Goal: Task Accomplishment & Management: Manage account settings

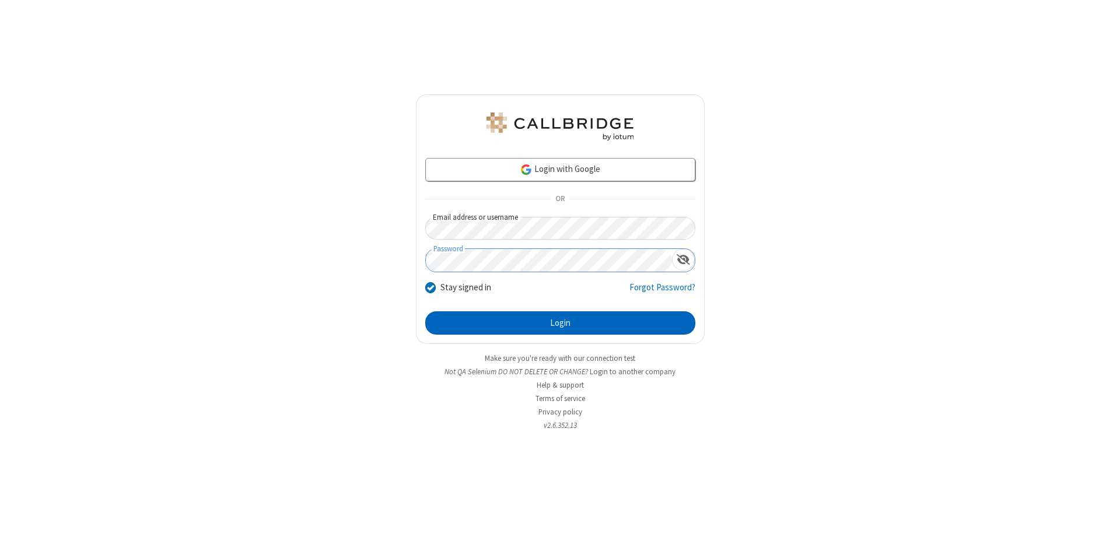
click at [560, 323] on button "Login" at bounding box center [560, 323] width 270 height 23
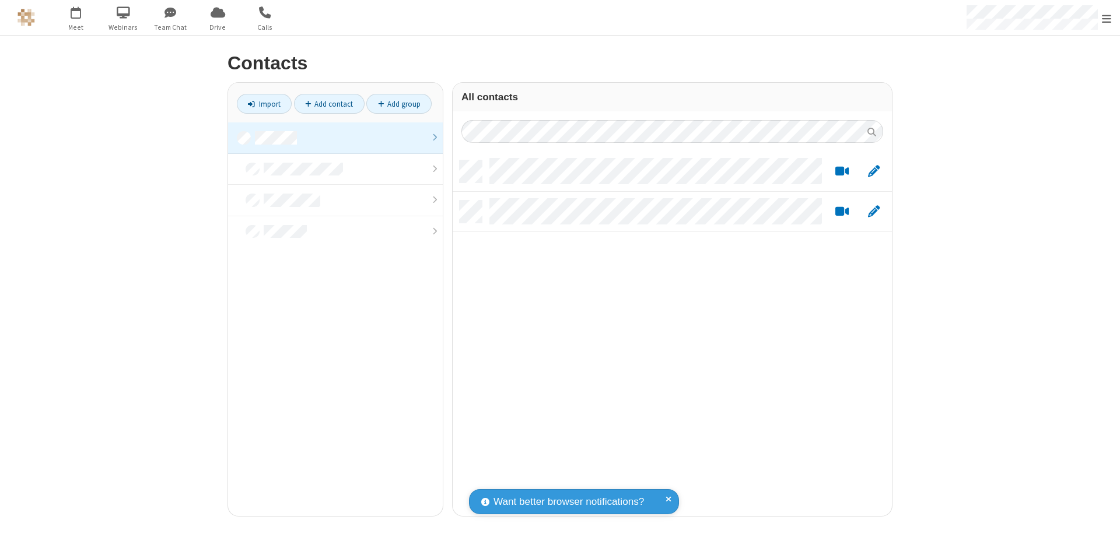
scroll to position [356, 431]
click at [335, 138] on link at bounding box center [335, 139] width 215 height 32
click at [329, 104] on link "Add contact" at bounding box center [329, 104] width 71 height 20
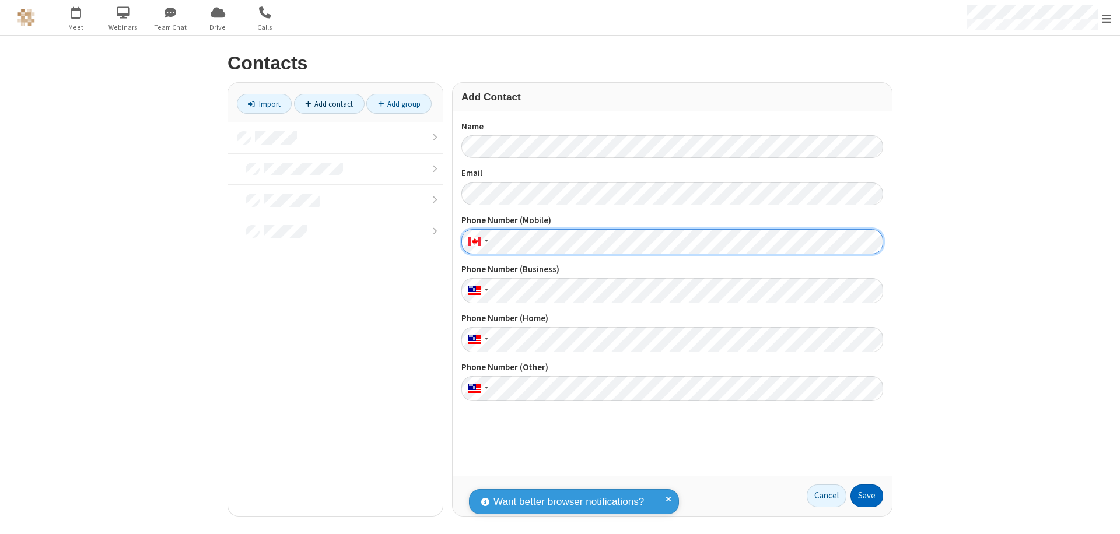
click at [867, 496] on button "Save" at bounding box center [867, 496] width 33 height 23
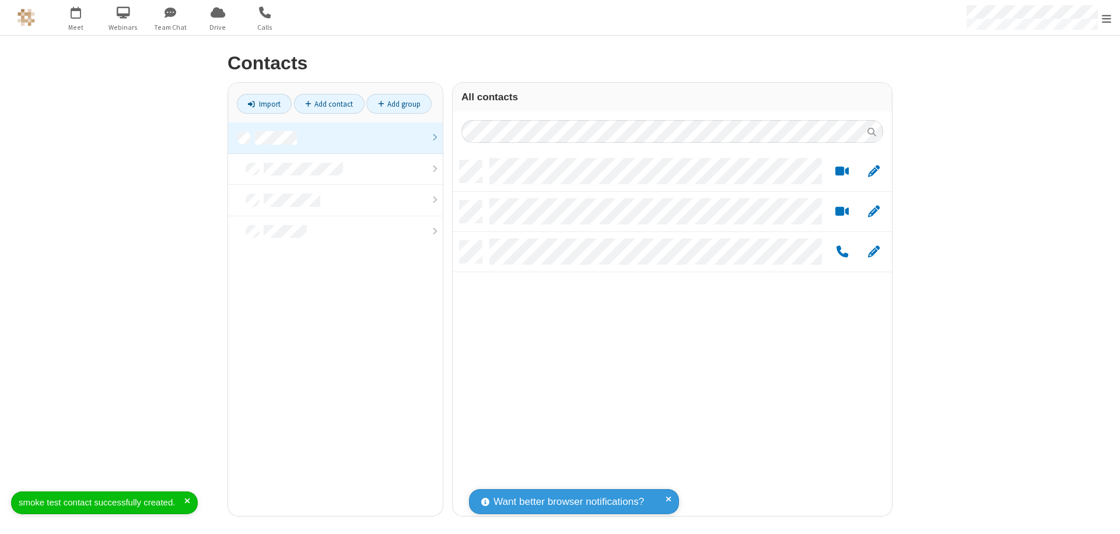
scroll to position [356, 431]
click at [329, 104] on link "Add contact" at bounding box center [329, 104] width 71 height 20
